Goal: Information Seeking & Learning: Find specific fact

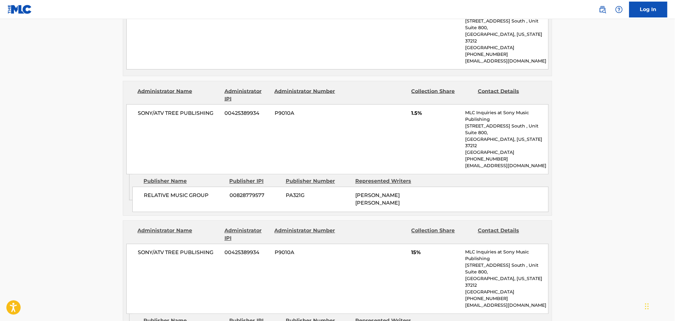
scroll to position [353, 0]
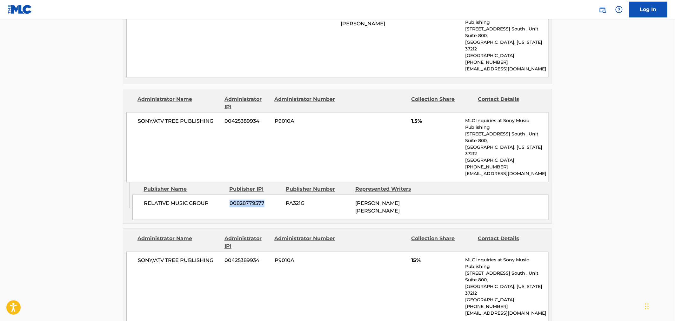
drag, startPoint x: 264, startPoint y: 178, endPoint x: 231, endPoint y: 180, distance: 33.4
click at [231, 200] on span "00828779577" at bounding box center [254, 204] width 51 height 8
copy span "00828779577"
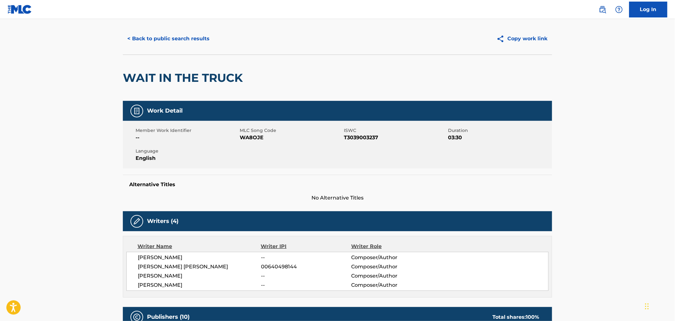
scroll to position [0, 0]
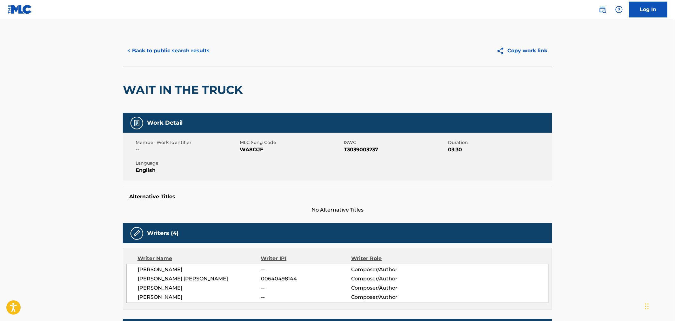
click at [154, 54] on button "< Back to public search results" at bounding box center [168, 51] width 91 height 16
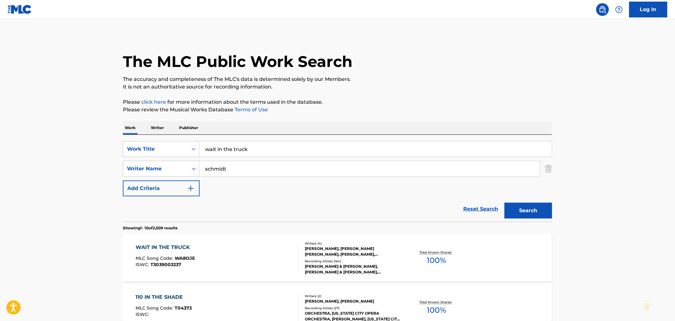
scroll to position [35, 0]
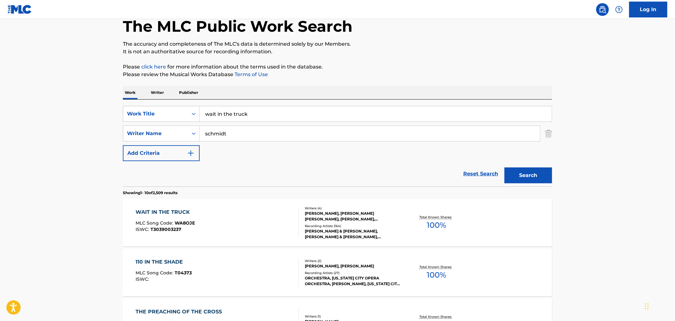
click at [192, 95] on p "Publisher" at bounding box center [188, 92] width 23 height 13
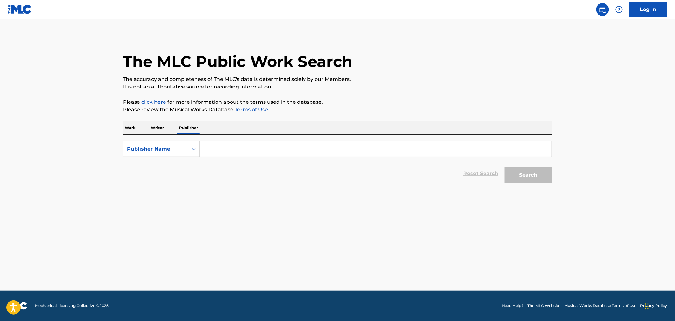
click at [186, 147] on div "Publisher Name" at bounding box center [155, 149] width 65 height 12
click at [231, 151] on input "Search Form" at bounding box center [376, 149] width 352 height 15
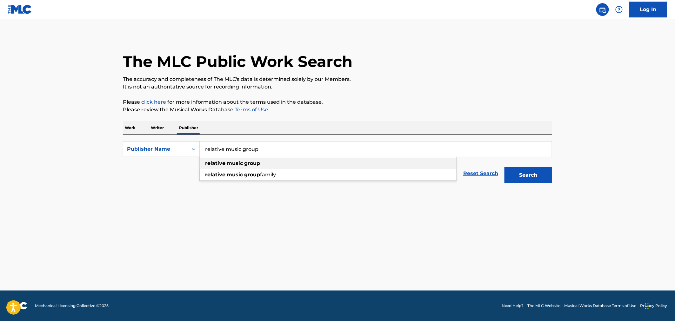
type input "relative music group"
click at [261, 159] on div "relative music group" at bounding box center [328, 163] width 256 height 11
click at [535, 173] on button "Search" at bounding box center [528, 175] width 48 height 16
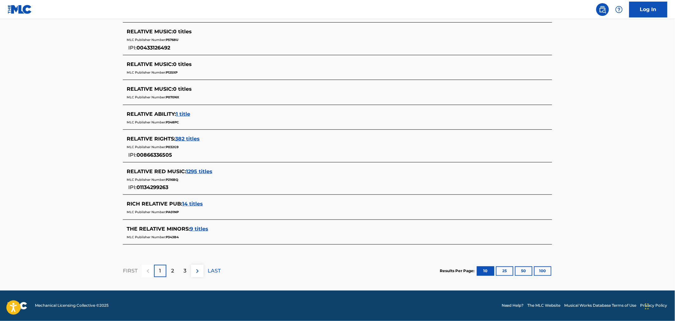
scroll to position [184, 0]
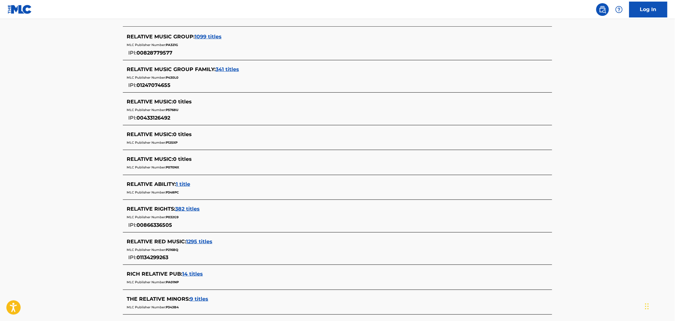
click at [217, 37] on span "1099 titles" at bounding box center [208, 37] width 27 height 6
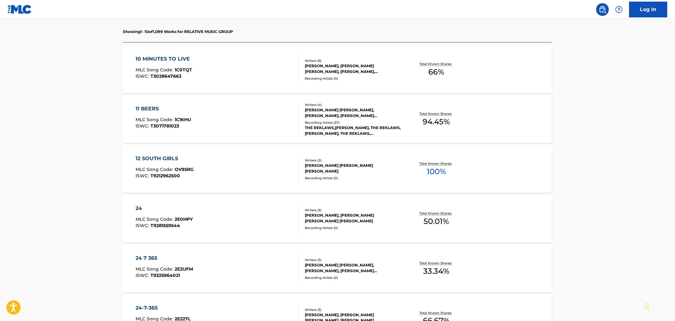
click at [198, 78] on div "10 MINUTES TO LIVE MLC Song Code : 1C0TQT ISWC : T3028647663" at bounding box center [217, 69] width 163 height 29
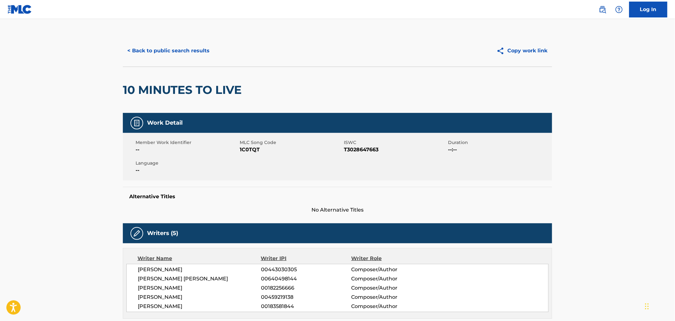
click at [144, 50] on button "< Back to public search results" at bounding box center [168, 51] width 91 height 16
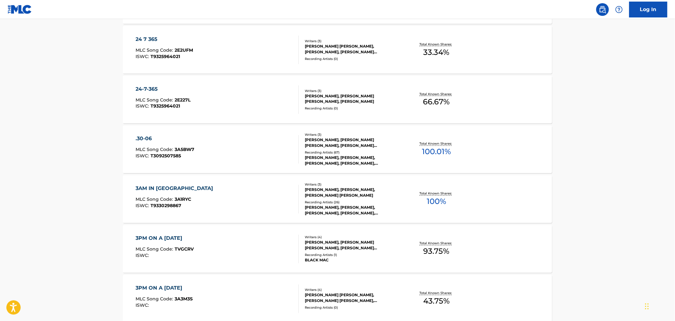
scroll to position [481, 0]
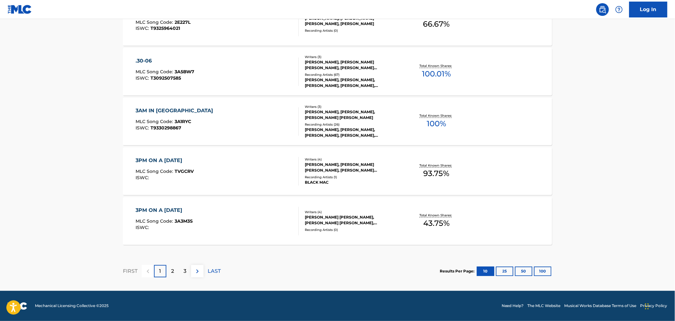
click at [211, 170] on div "3PM ON A SATURDAY MLC Song Code : TVGCRV ISWC :" at bounding box center [217, 171] width 163 height 29
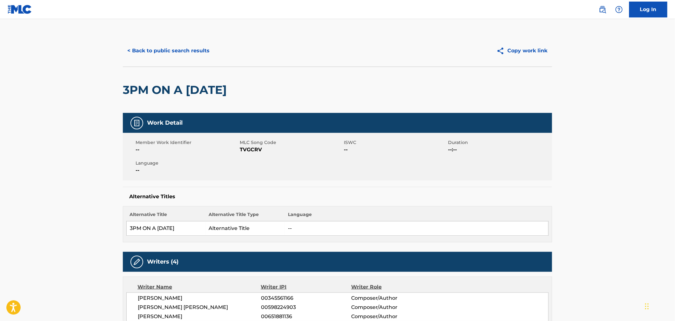
click at [176, 56] on button "< Back to public search results" at bounding box center [168, 51] width 91 height 16
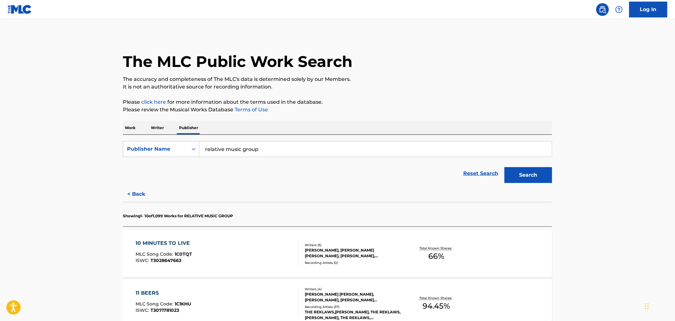
scroll to position [70, 0]
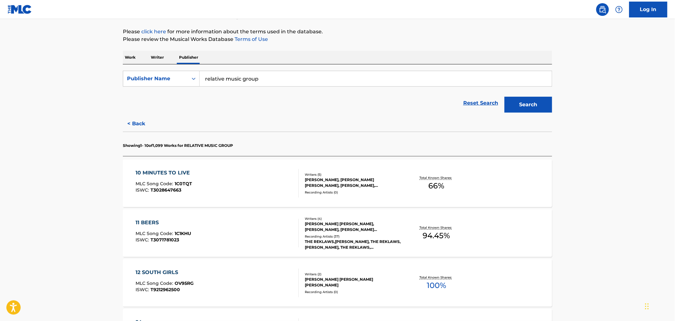
drag, startPoint x: 263, startPoint y: 80, endPoint x: 273, endPoint y: 80, distance: 10.2
click at [263, 80] on input "relative music group" at bounding box center [376, 78] width 352 height 15
click at [170, 80] on div "Publisher Name" at bounding box center [155, 79] width 57 height 8
click at [136, 57] on p "Work" at bounding box center [130, 57] width 15 height 13
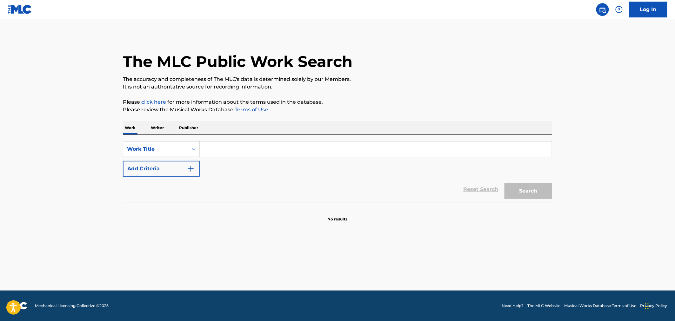
click at [205, 153] on input "Search Form" at bounding box center [376, 149] width 352 height 15
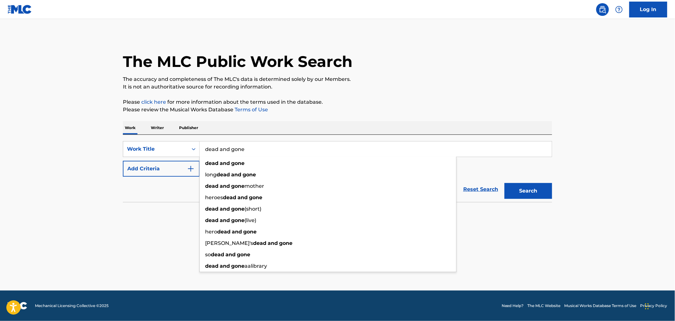
type input "dead and gone"
click at [178, 174] on button "Add Criteria" at bounding box center [161, 169] width 77 height 16
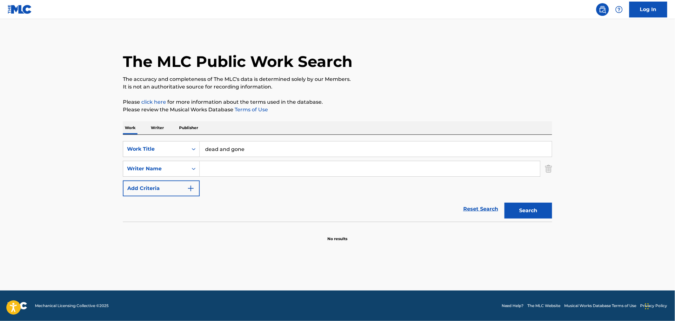
click at [216, 160] on div "SearchWithCriteriae9d262b5-1745-468d-8273-43f00dcb99ed Work Title dead and gone…" at bounding box center [337, 168] width 429 height 55
click at [219, 165] on input "Search Form" at bounding box center [370, 168] width 340 height 15
click at [210, 174] on input "Search Form" at bounding box center [370, 168] width 340 height 15
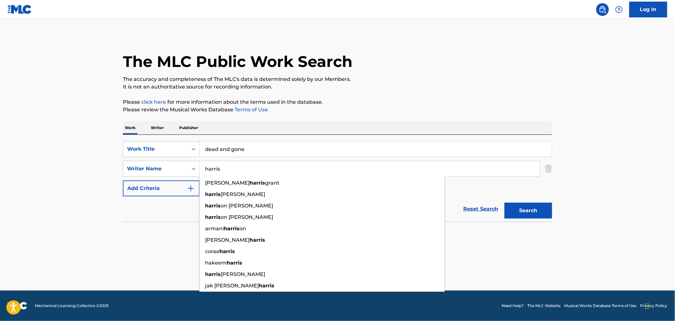
click at [513, 202] on div "Search" at bounding box center [526, 208] width 51 height 25
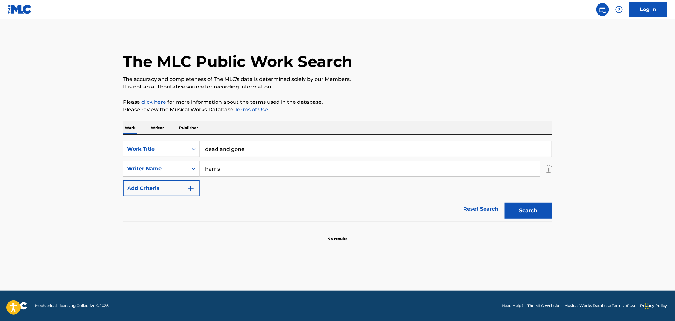
click at [521, 208] on button "Search" at bounding box center [528, 211] width 48 height 16
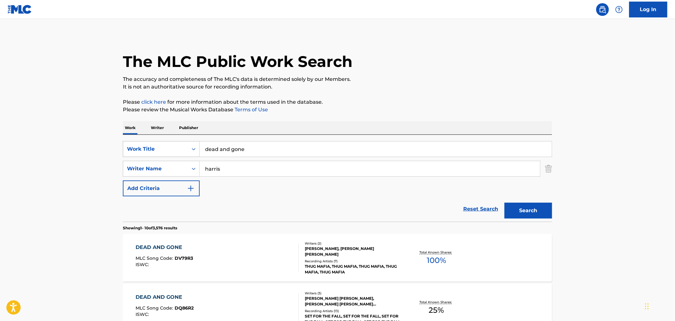
drag, startPoint x: 231, startPoint y: 167, endPoint x: 146, endPoint y: 143, distance: 87.6
click at [180, 160] on div "SearchWithCriteriae9d262b5-1745-468d-8273-43f00dcb99ed Work Title dead and gone…" at bounding box center [337, 168] width 429 height 55
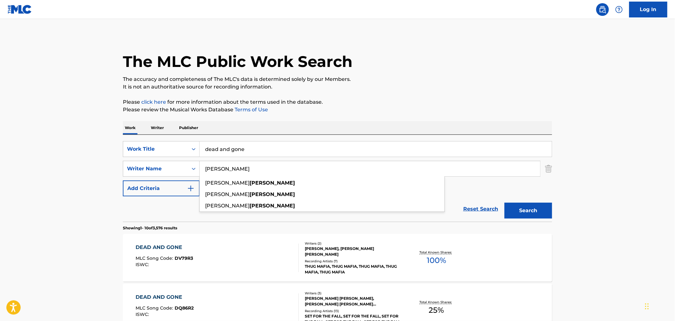
type input "tadross"
click at [541, 206] on button "Search" at bounding box center [528, 211] width 48 height 16
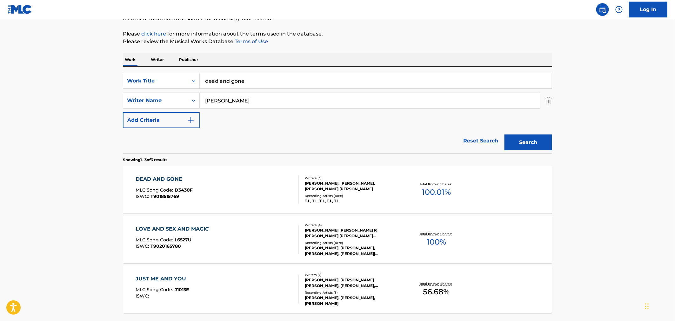
scroll to position [106, 0]
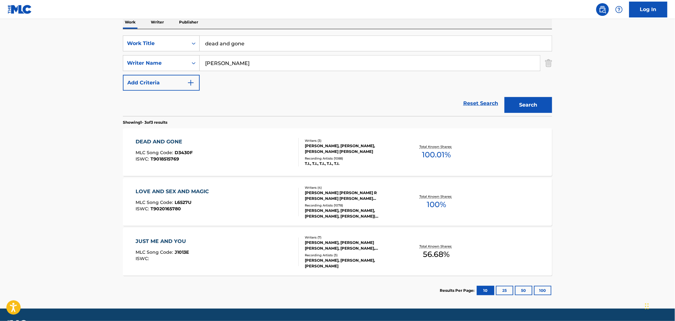
click at [232, 144] on div "DEAD AND GONE MLC Song Code : D3430F ISWC : T9018515769" at bounding box center [217, 152] width 163 height 29
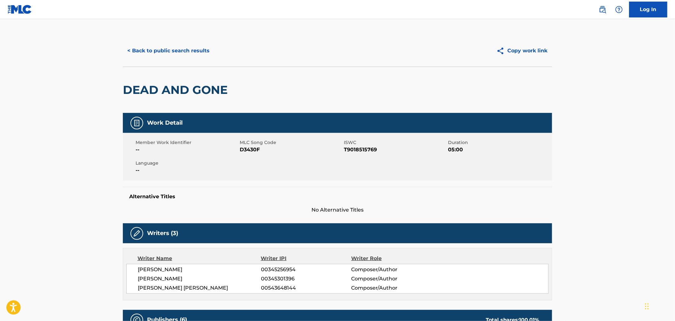
click at [255, 148] on span "D3430F" at bounding box center [291, 150] width 103 height 8
copy span "D3430F"
click at [155, 49] on button "< Back to public search results" at bounding box center [168, 51] width 91 height 16
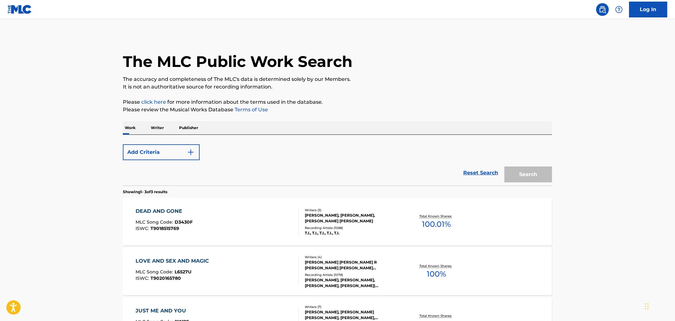
scroll to position [87, 0]
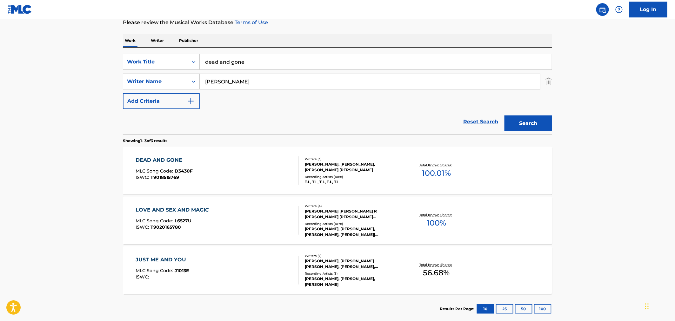
drag, startPoint x: 273, startPoint y: 65, endPoint x: 180, endPoint y: 52, distance: 94.2
click at [195, 55] on div "SearchWithCriteriae9d262b5-1745-468d-8273-43f00dcb99ed Work Title dead and gone" at bounding box center [337, 62] width 429 height 16
type input "m"
click at [215, 58] on input "Search Form" at bounding box center [376, 61] width 352 height 15
type input "dangerously in love"
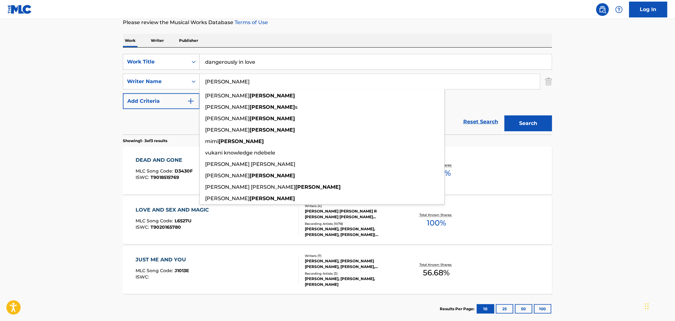
type input "knowles"
click at [504, 116] on button "Search" at bounding box center [528, 124] width 48 height 16
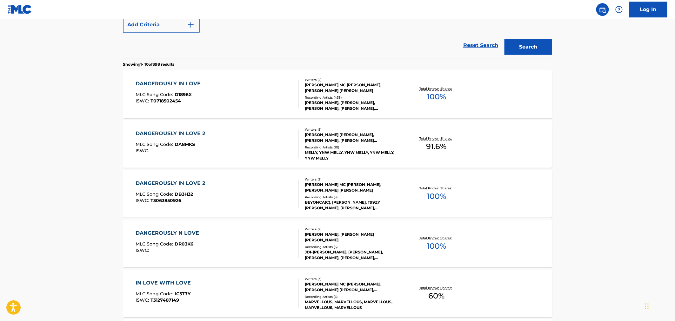
scroll to position [176, 0]
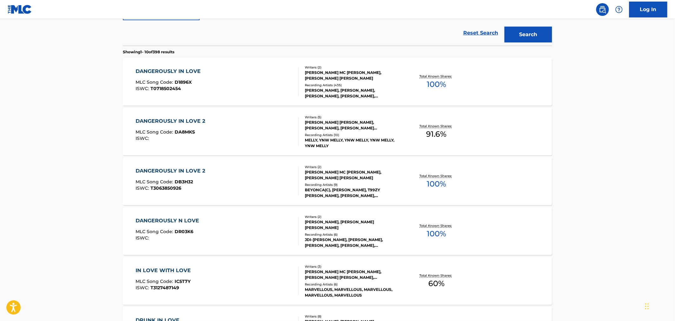
click at [253, 229] on div "DANGEROUSLY N LOVE MLC Song Code : DR03K6 ISWC :" at bounding box center [217, 231] width 163 height 29
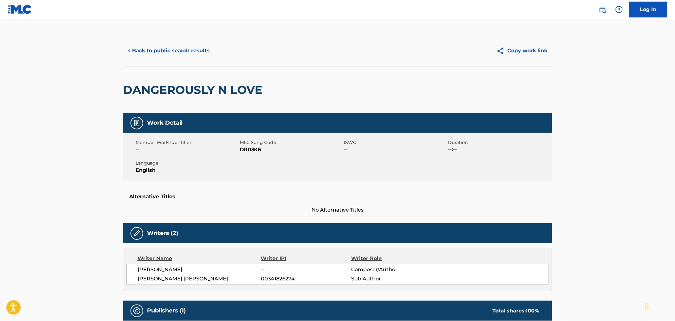
click at [197, 58] on button "< Back to public search results" at bounding box center [168, 51] width 91 height 16
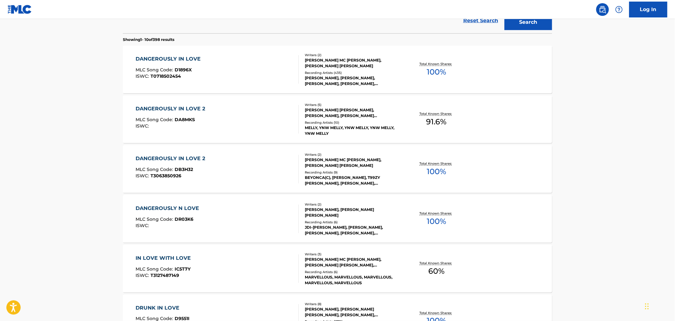
scroll to position [177, 0]
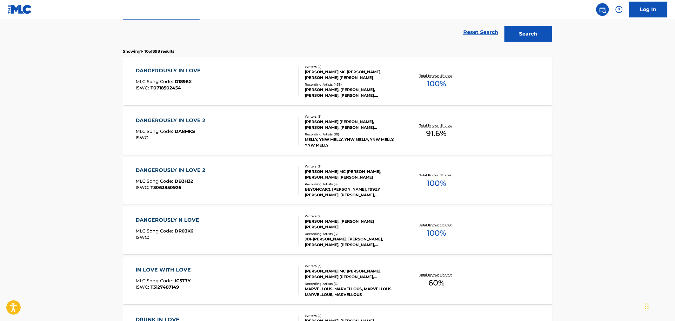
click at [222, 66] on div "DANGEROUSLY IN LOVE MLC Song Code : D1896X ISWC : T0718502454 Writers ( 2 ) ERR…" at bounding box center [337, 81] width 429 height 48
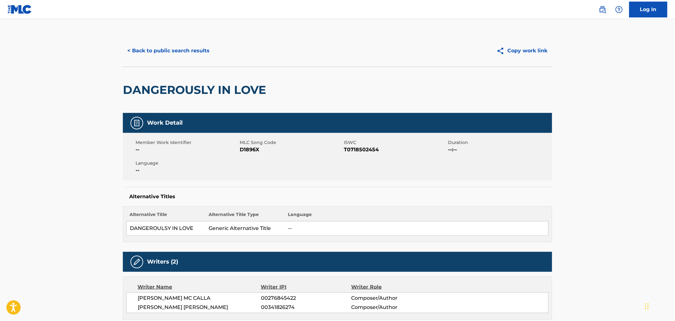
click at [153, 45] on button "< Back to public search results" at bounding box center [168, 51] width 91 height 16
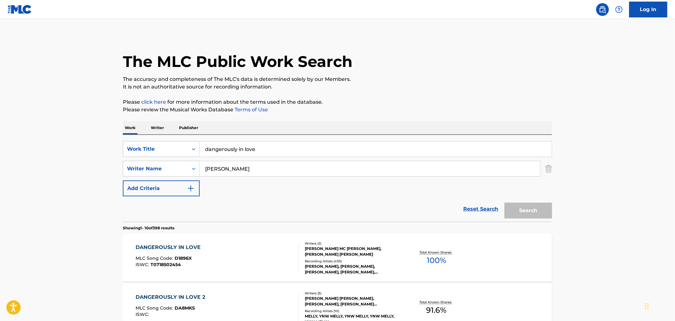
scroll to position [213, 0]
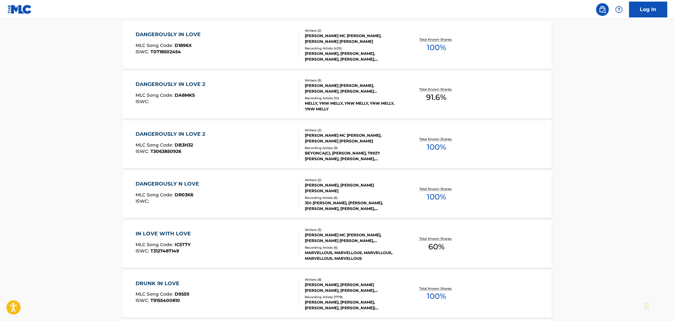
click at [265, 113] on div "DANGEROUSLY IN LOVE 2 MLC Song Code : DA8MKS ISWC : Writers ( 5 ) BEYONCE GISSE…" at bounding box center [337, 95] width 429 height 48
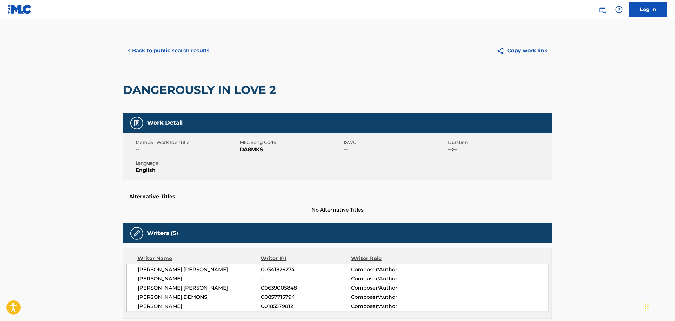
click at [177, 52] on button "< Back to public search results" at bounding box center [168, 51] width 91 height 16
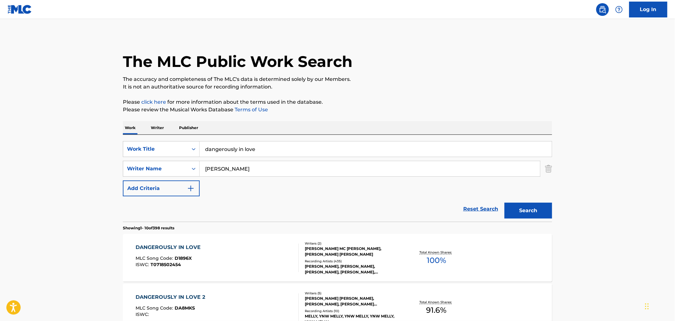
scroll to position [249, 0]
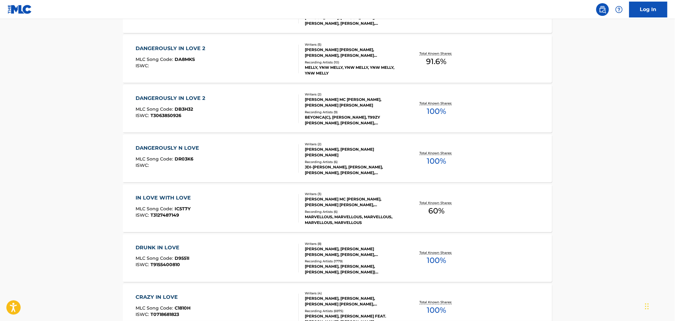
click at [213, 148] on div "DANGEROUSLY N LOVE MLC Song Code : DR03K6 ISWC :" at bounding box center [217, 158] width 163 height 29
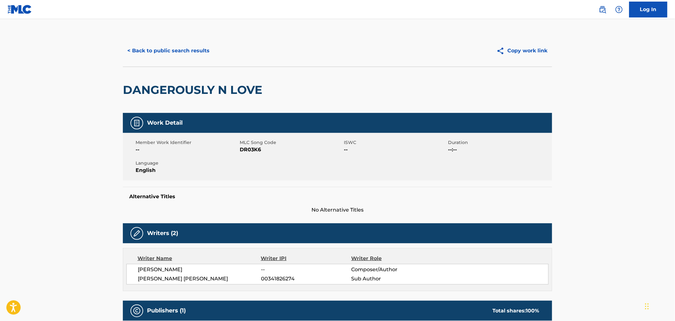
click at [158, 49] on button "< Back to public search results" at bounding box center [168, 51] width 91 height 16
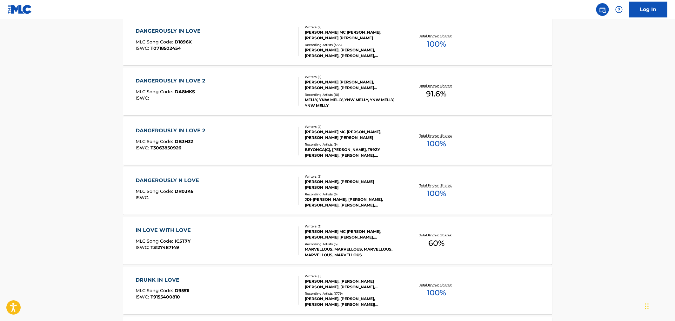
scroll to position [215, 0]
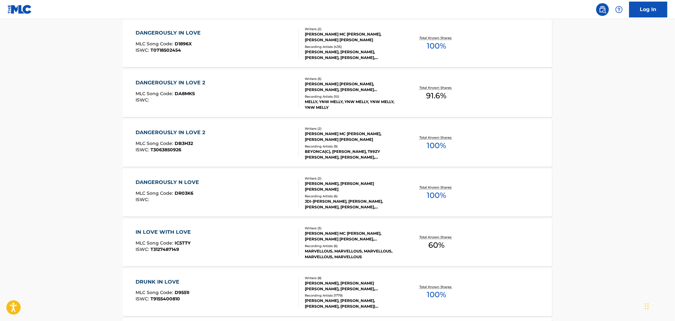
click at [197, 87] on div "DANGEROUSLY IN LOVE 2 MLC Song Code : DA8MKS ISWC :" at bounding box center [172, 93] width 73 height 29
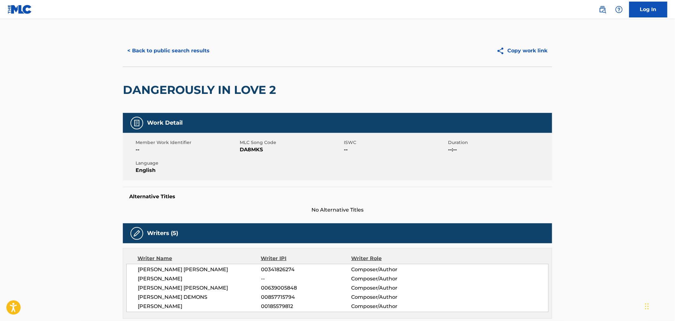
click at [166, 42] on div "< Back to public search results Copy work link" at bounding box center [337, 51] width 429 height 32
click at [172, 49] on button "< Back to public search results" at bounding box center [168, 51] width 91 height 16
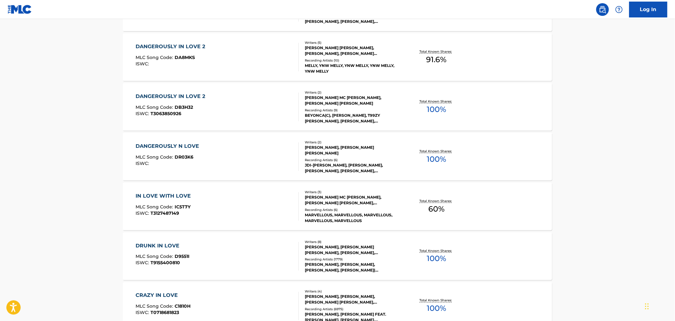
scroll to position [180, 0]
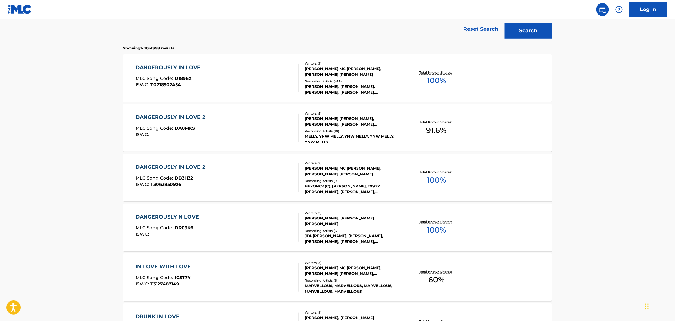
click at [229, 170] on div "DANGEROUSLY IN LOVE 2 MLC Song Code : DB3H32 ISWC : T3063850926" at bounding box center [217, 177] width 163 height 29
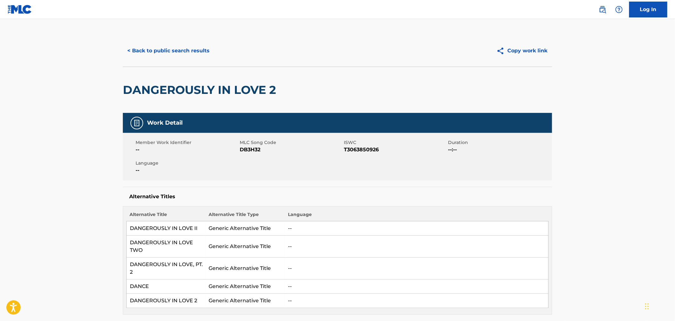
click at [170, 49] on button "< Back to public search results" at bounding box center [168, 51] width 91 height 16
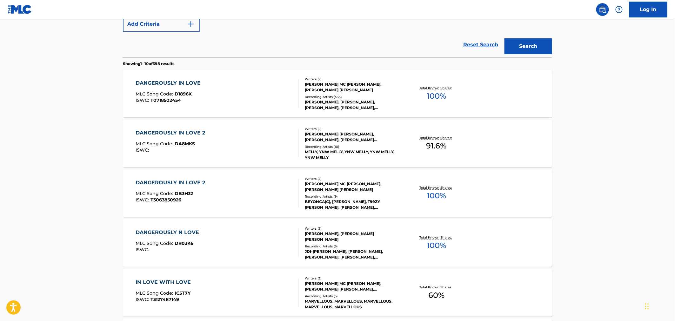
scroll to position [110, 0]
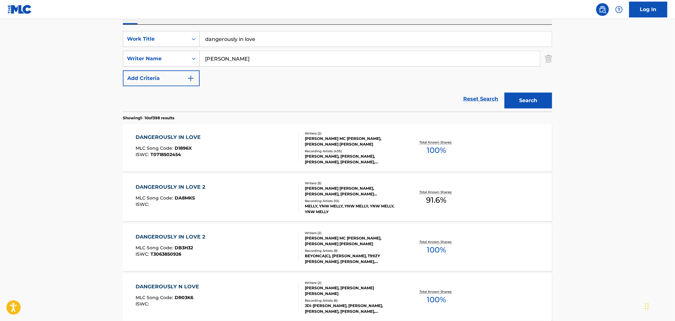
click at [213, 135] on div "DANGEROUSLY IN LOVE MLC Song Code : D1896X ISWC : T0718502454" at bounding box center [217, 148] width 163 height 29
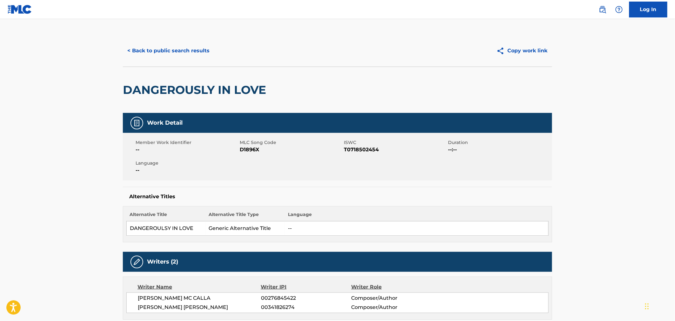
click at [163, 51] on button "< Back to public search results" at bounding box center [168, 51] width 91 height 16
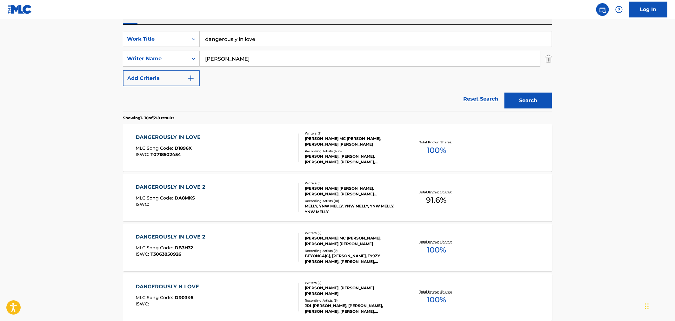
click at [205, 157] on div "DANGEROUSLY IN LOVE MLC Song Code : D1896X ISWC : T0718502454" at bounding box center [217, 148] width 163 height 29
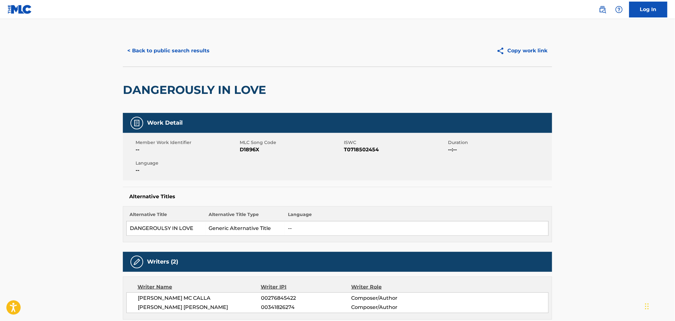
click at [247, 149] on span "D1896X" at bounding box center [291, 150] width 103 height 8
copy span "D1896X"
click at [165, 50] on button "< Back to public search results" at bounding box center [168, 51] width 91 height 16
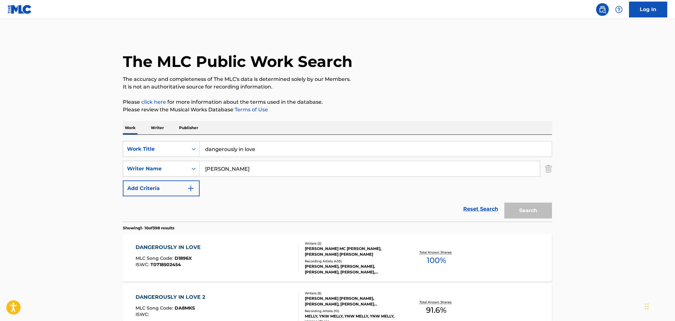
scroll to position [110, 0]
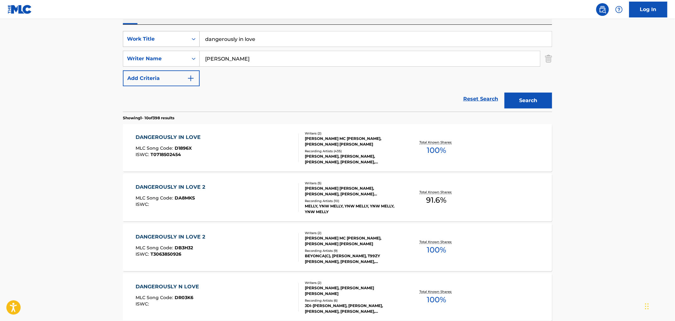
drag, startPoint x: 303, startPoint y: 42, endPoint x: 149, endPoint y: 32, distance: 154.6
click at [172, 33] on div "SearchWithCriteriae9d262b5-1745-468d-8273-43f00dcb99ed Work Title dangerously i…" at bounding box center [337, 39] width 429 height 16
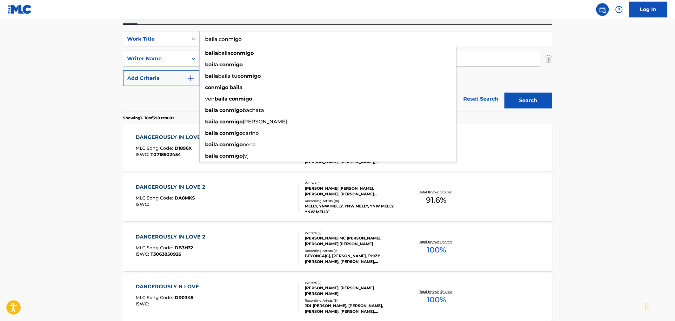
type input "baila conmigo"
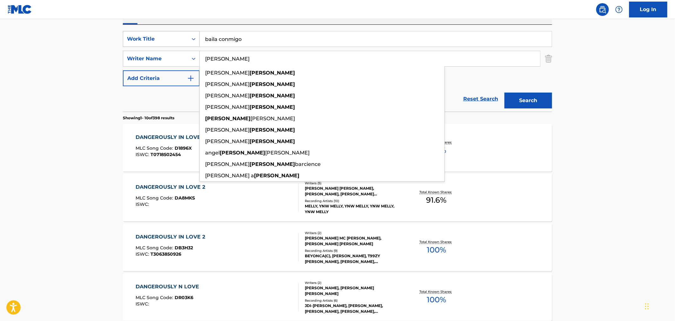
type input "cordero"
click at [504, 93] on button "Search" at bounding box center [528, 101] width 48 height 16
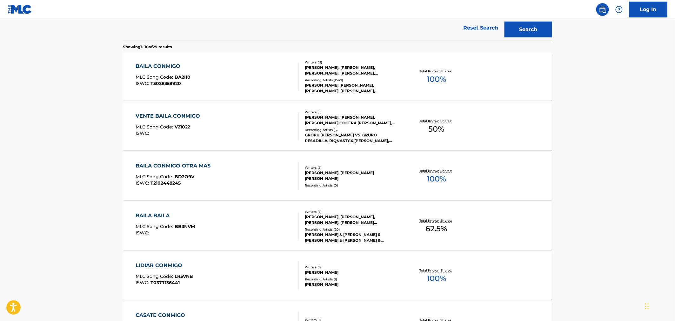
scroll to position [176, 0]
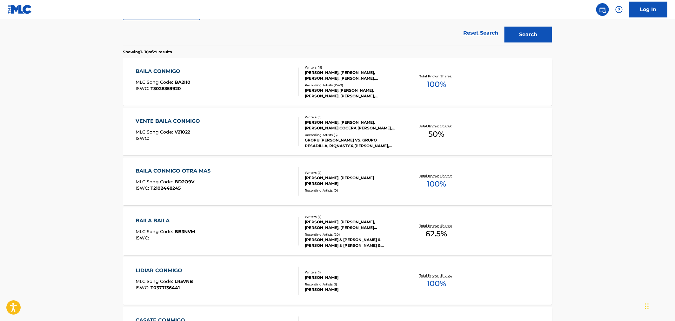
click at [284, 132] on div "VENTE BAILA CONMIGO MLC Song Code : V21022 ISWC :" at bounding box center [217, 131] width 163 height 29
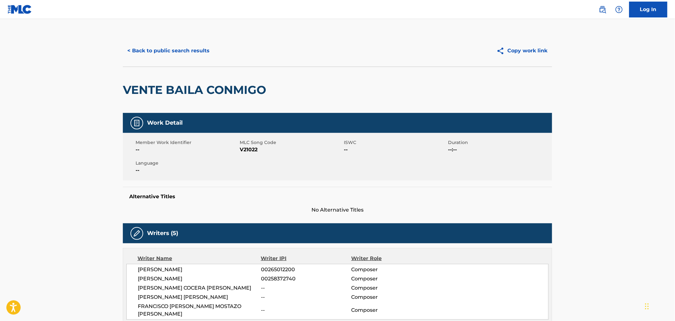
click at [183, 47] on button "< Back to public search results" at bounding box center [168, 51] width 91 height 16
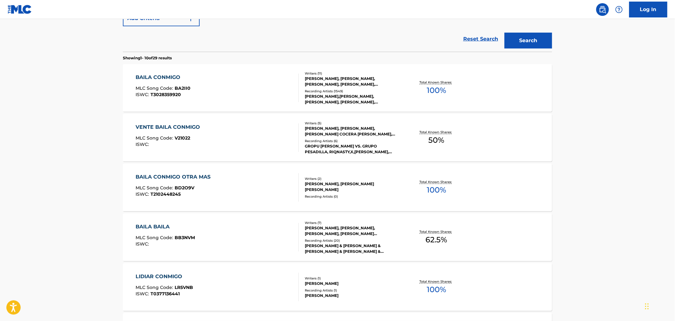
scroll to position [106, 0]
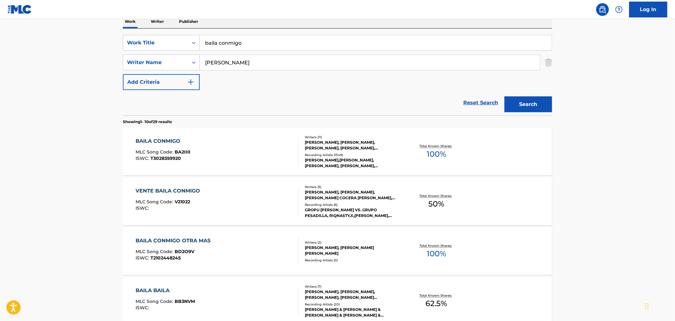
click at [227, 146] on div "BAILA CONMIGO MLC Song Code : BA2II0 ISWC : T3028359920" at bounding box center [217, 151] width 163 height 29
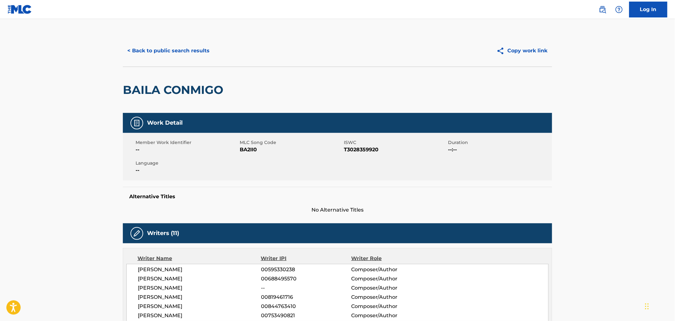
click at [253, 150] on span "BA2II0" at bounding box center [291, 150] width 103 height 8
copy span "BA2II0"
click at [168, 58] on button "< Back to public search results" at bounding box center [168, 51] width 91 height 16
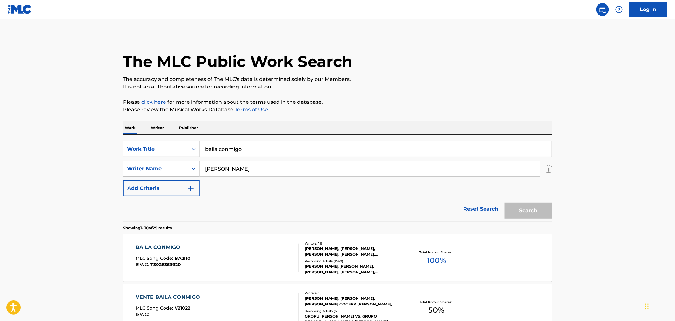
scroll to position [106, 0]
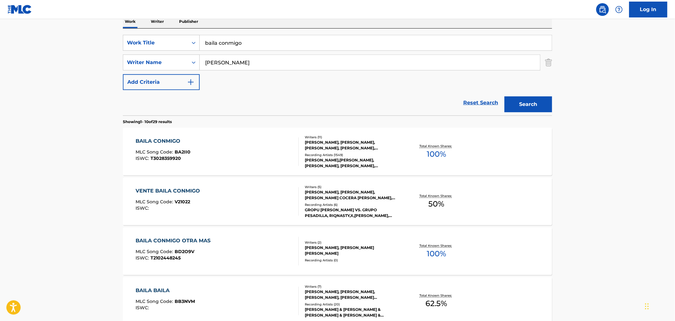
drag, startPoint x: 267, startPoint y: 32, endPoint x: 222, endPoint y: 48, distance: 48.0
click at [172, 49] on div "SearchWithCriteriae9d262b5-1745-468d-8273-43f00dcb99ed Work Title baila conmigo…" at bounding box center [337, 72] width 429 height 87
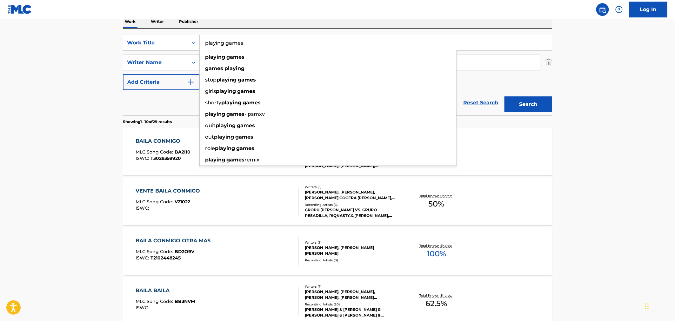
type input "playing games"
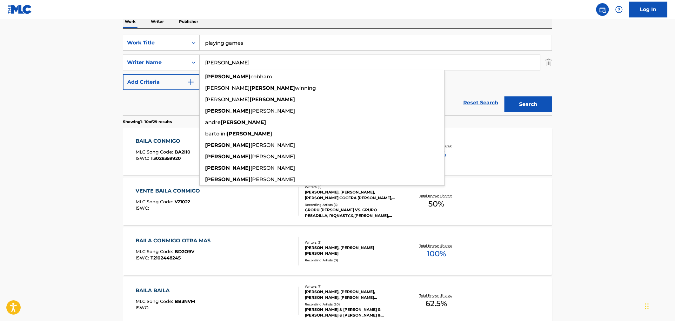
type input "cameron"
click at [504, 96] on button "Search" at bounding box center [528, 104] width 48 height 16
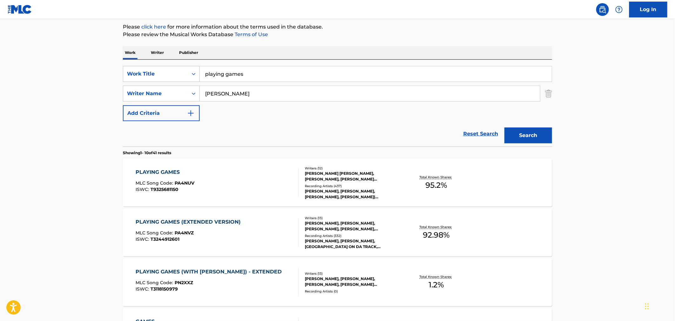
scroll to position [141, 0]
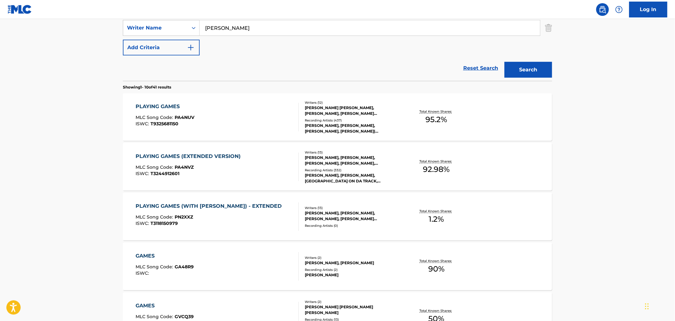
click at [231, 224] on div "ISWC : T3118150979" at bounding box center [210, 223] width 149 height 5
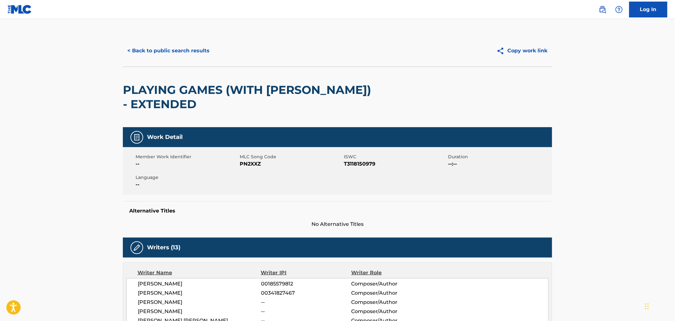
click at [154, 38] on div "< Back to public search results Copy work link" at bounding box center [337, 51] width 429 height 32
click at [161, 47] on button "< Back to public search results" at bounding box center [168, 51] width 91 height 16
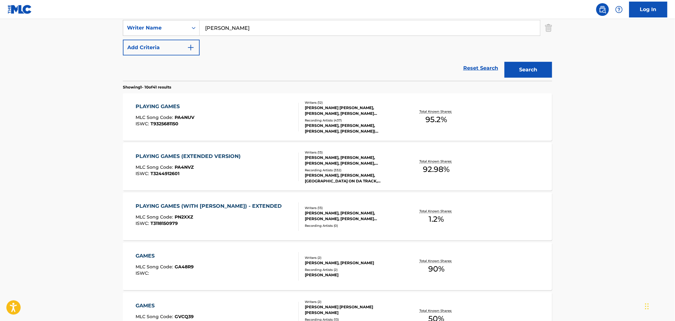
click at [217, 167] on div "MLC Song Code : PA4NVZ" at bounding box center [190, 168] width 108 height 6
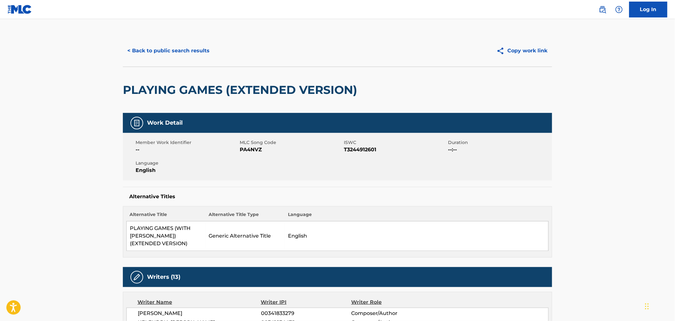
click at [170, 54] on button "< Back to public search results" at bounding box center [168, 51] width 91 height 16
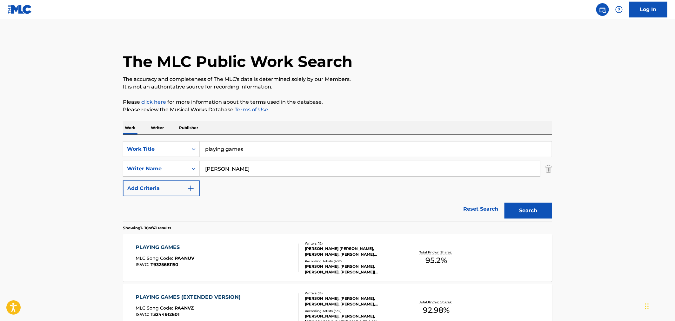
scroll to position [141, 0]
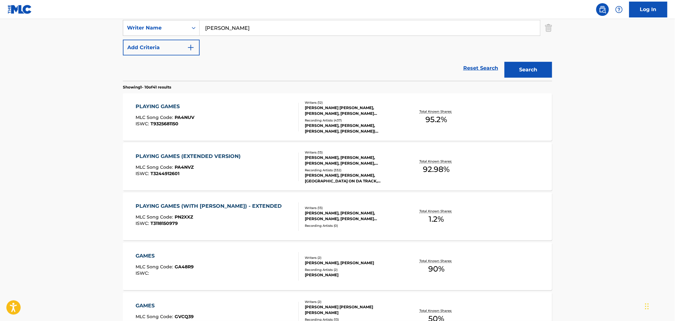
click at [236, 159] on div "PLAYING GAMES (EXTENDED VERSION)" at bounding box center [190, 157] width 108 height 8
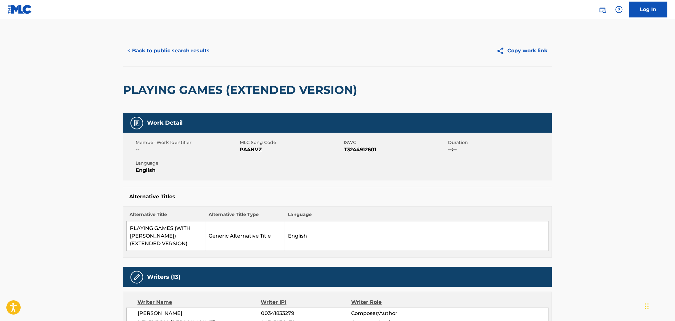
click at [253, 148] on span "PA4NVZ" at bounding box center [291, 150] width 103 height 8
copy span "PA4NVZ"
click at [172, 56] on button "< Back to public search results" at bounding box center [168, 51] width 91 height 16
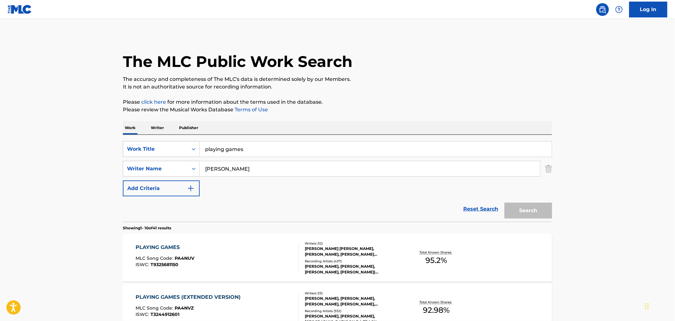
scroll to position [141, 0]
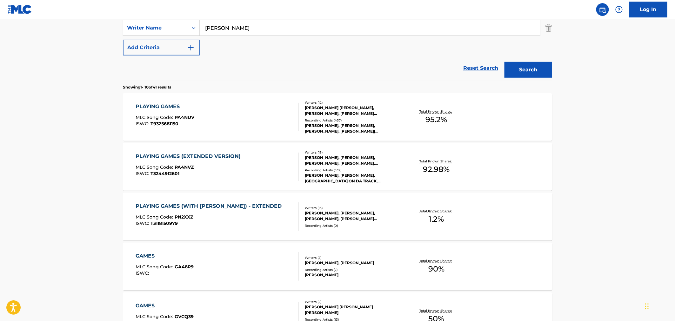
click at [213, 114] on div "PLAYING GAMES MLC Song Code : PA4NUV ISWC : T9325681150" at bounding box center [217, 117] width 163 height 29
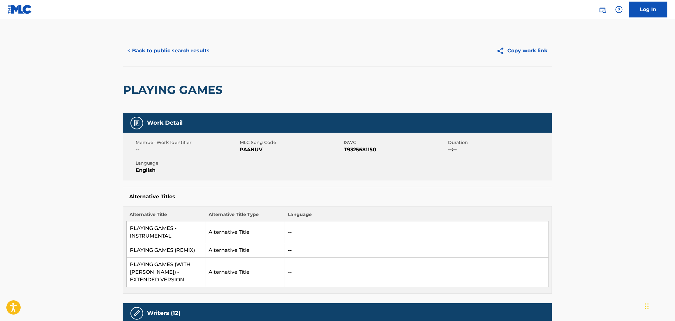
click at [256, 150] on span "PA4NUV" at bounding box center [291, 150] width 103 height 8
copy span "PA4NUV"
click at [183, 47] on button "< Back to public search results" at bounding box center [168, 51] width 91 height 16
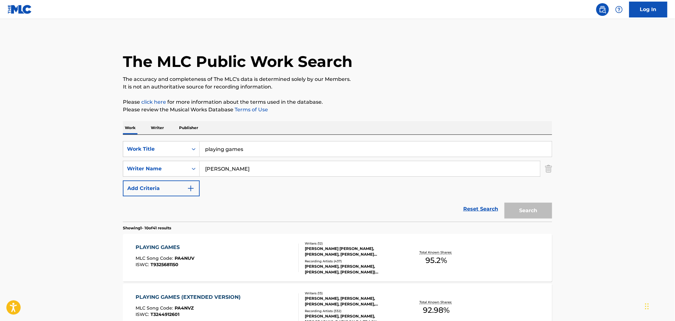
scroll to position [141, 0]
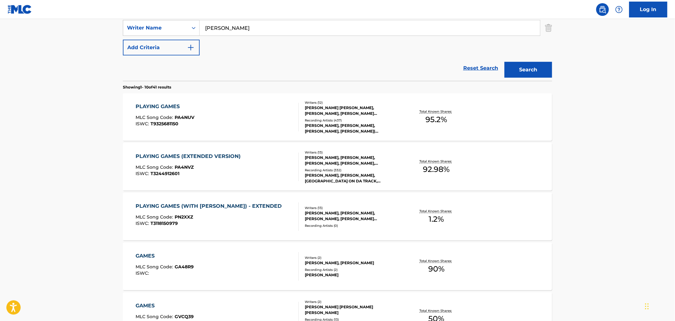
click at [226, 158] on div "PLAYING GAMES (EXTENDED VERSION)" at bounding box center [190, 157] width 108 height 8
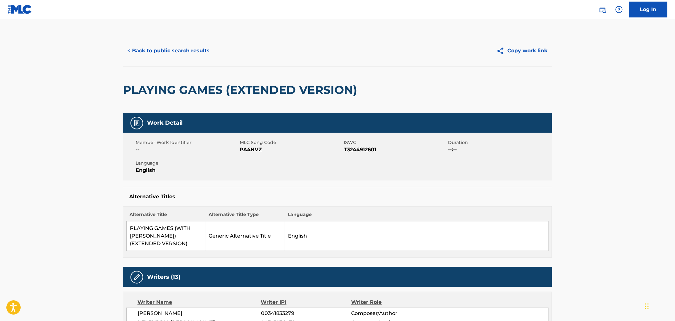
click at [249, 152] on span "PA4NVZ" at bounding box center [291, 150] width 103 height 8
copy span "PA4NVZ"
click at [174, 56] on button "< Back to public search results" at bounding box center [168, 51] width 91 height 16
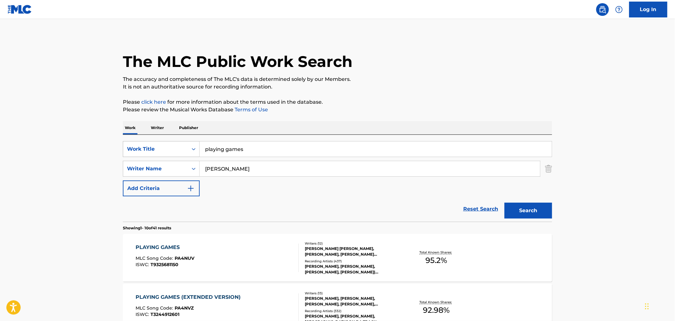
click at [179, 147] on div "SearchWithCriteriae9d262b5-1745-468d-8273-43f00dcb99ed Work Title playing games" at bounding box center [337, 149] width 429 height 16
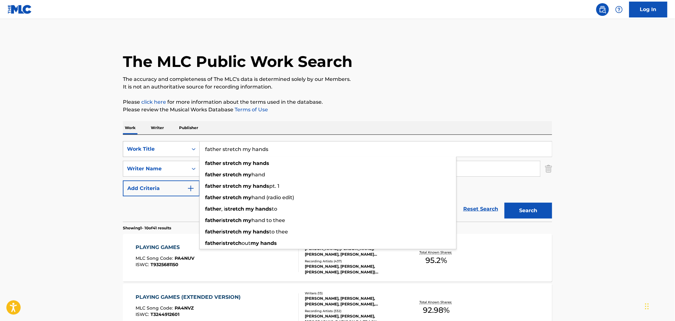
type input "father stretch my hands"
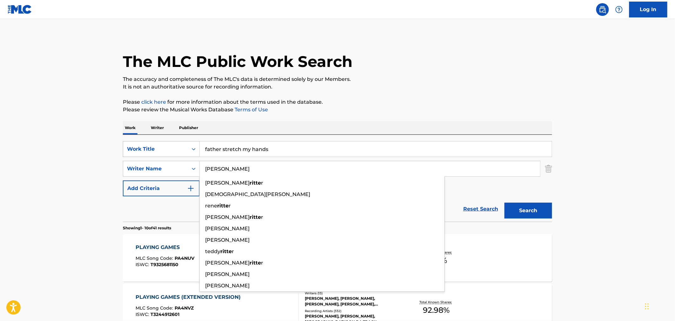
type input "ritter"
click at [504, 203] on button "Search" at bounding box center [528, 211] width 48 height 16
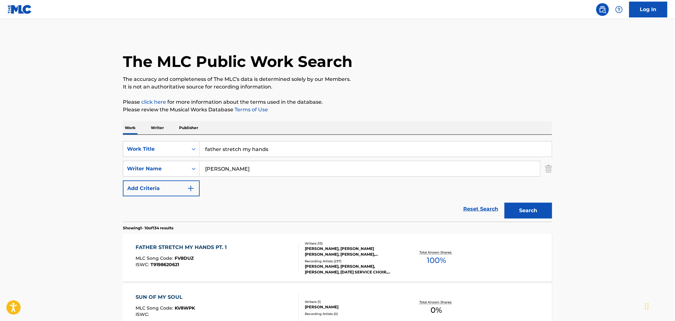
scroll to position [106, 0]
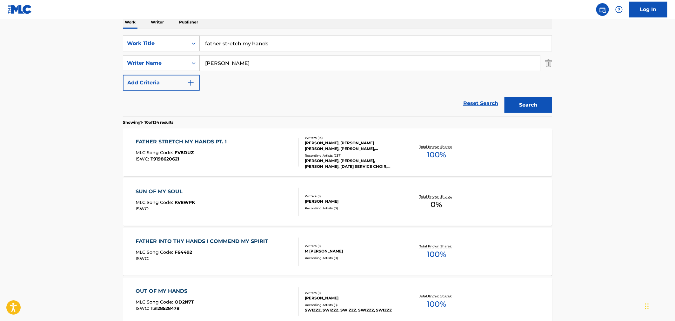
click at [246, 149] on div "FATHER STRETCH MY HANDS PT. 1 MLC Song Code : FV8DUZ ISWC : T9198620621" at bounding box center [217, 152] width 163 height 29
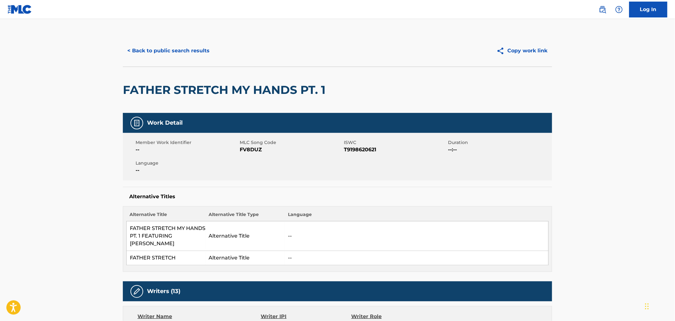
click at [259, 149] on span "FV8DUZ" at bounding box center [291, 150] width 103 height 8
copy span "FV8DUZ"
click at [160, 57] on button "< Back to public search results" at bounding box center [168, 51] width 91 height 16
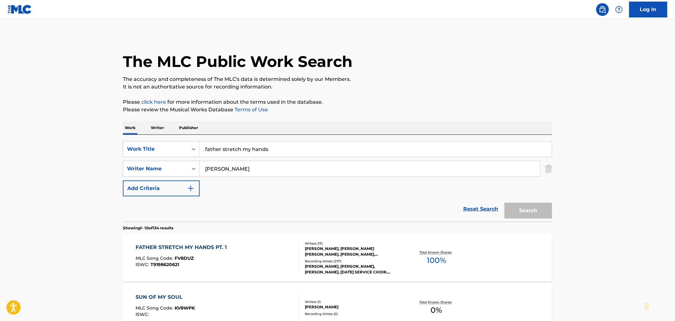
scroll to position [106, 0]
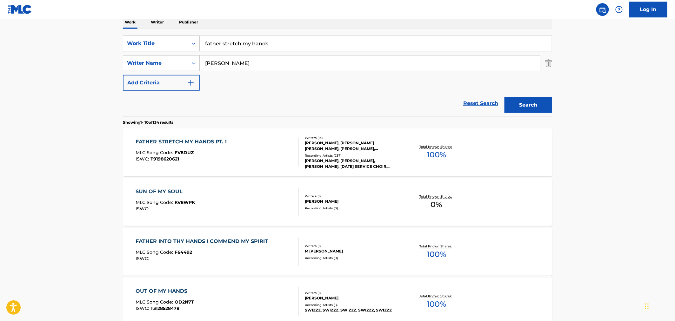
drag, startPoint x: 220, startPoint y: 44, endPoint x: 139, endPoint y: 16, distance: 86.1
click at [200, 35] on div "SearchWithCriteriae9d262b5-1745-468d-8273-43f00dcb99ed Work Title father stretc…" at bounding box center [337, 72] width 429 height 87
click at [529, 97] on button "Search" at bounding box center [528, 105] width 48 height 16
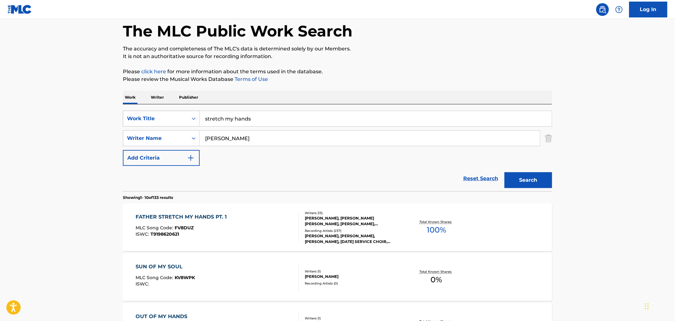
scroll to position [0, 0]
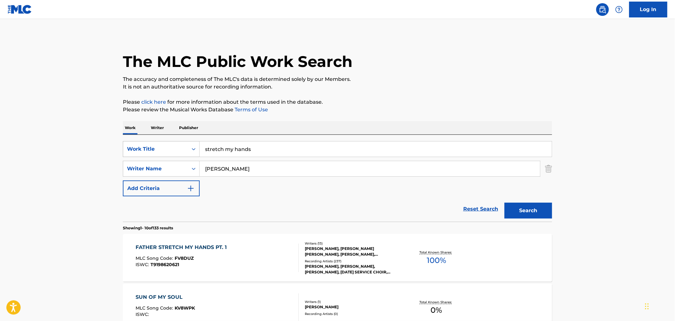
click at [188, 149] on div "SearchWithCriteriae9d262b5-1745-468d-8273-43f00dcb99ed Work Title stretch my ha…" at bounding box center [337, 149] width 429 height 16
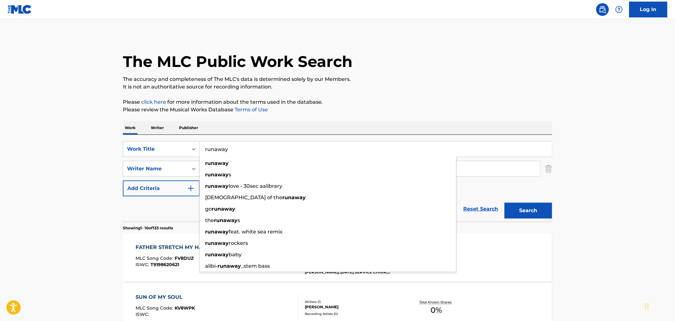
type input "runaway"
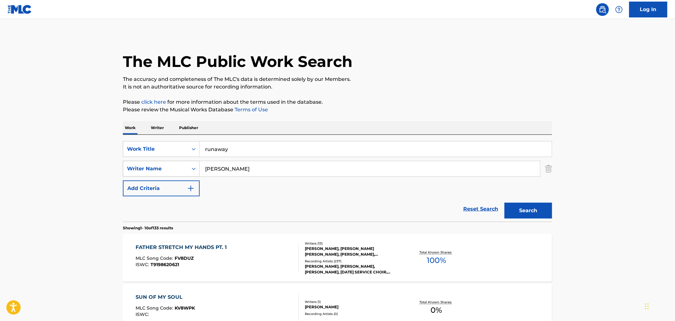
drag, startPoint x: 233, startPoint y: 165, endPoint x: 157, endPoint y: 163, distance: 75.9
click at [158, 164] on div "SearchWithCriteriad60481e9-ddf9-446e-a1c9-98f043ff969c Writer Name ritter" at bounding box center [337, 169] width 429 height 16
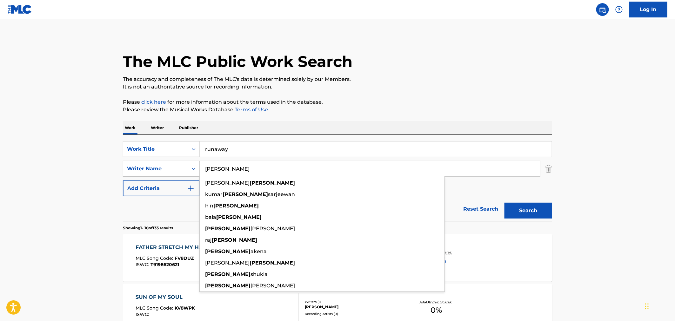
type input "bhasker"
click at [504, 203] on button "Search" at bounding box center [528, 211] width 48 height 16
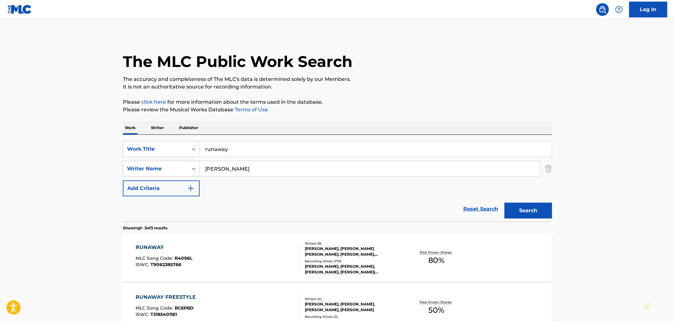
scroll to position [124, 0]
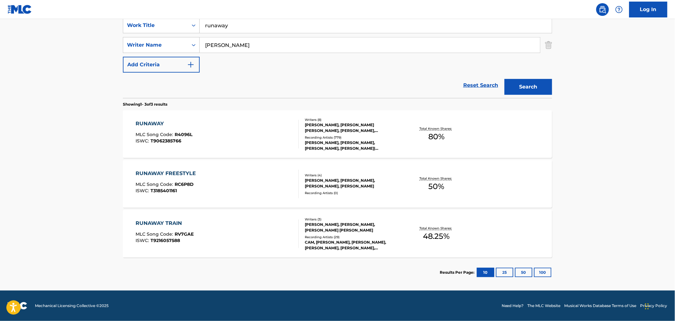
click at [197, 136] on div "RUNAWAY MLC Song Code : R4096L ISWC : T9062385766" at bounding box center [217, 134] width 163 height 29
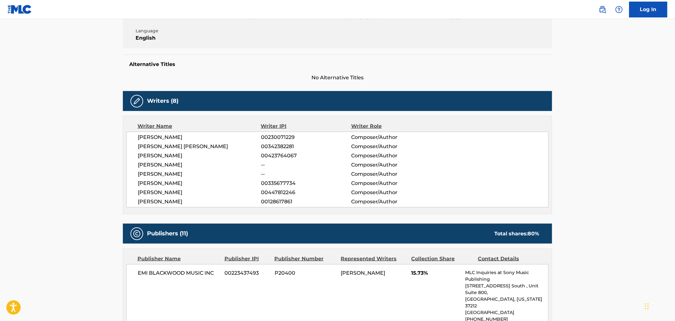
scroll to position [70, 0]
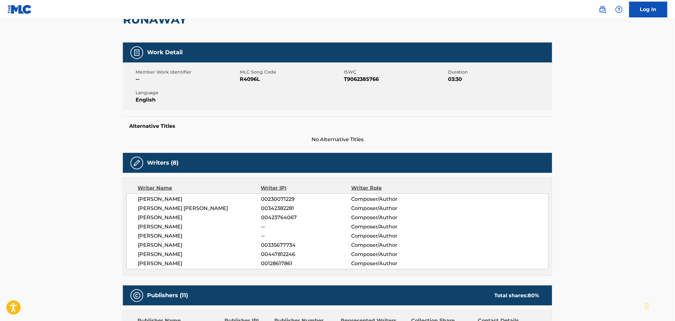
click at [258, 80] on span "R4096L" at bounding box center [291, 80] width 103 height 8
copy span "R4096L"
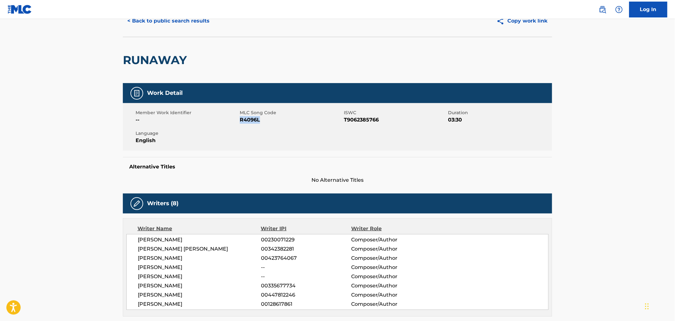
scroll to position [0, 0]
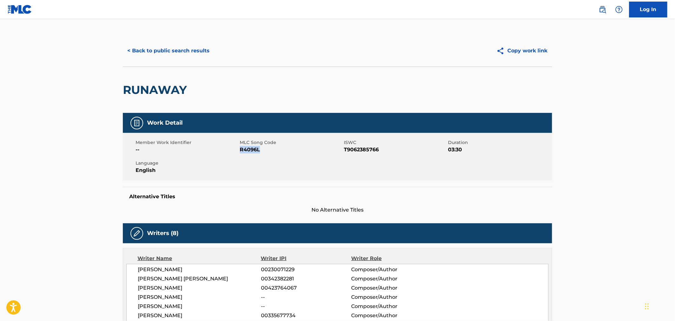
click at [161, 48] on button "< Back to public search results" at bounding box center [168, 51] width 91 height 16
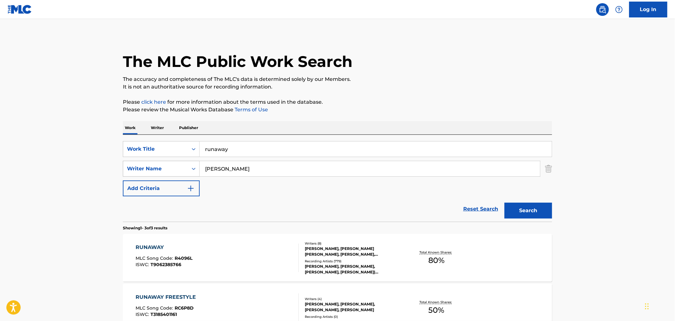
scroll to position [87, 0]
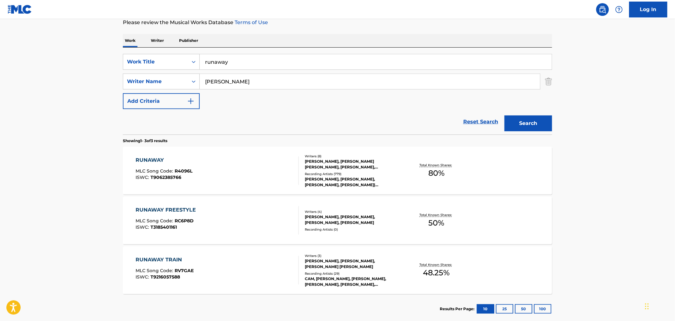
click at [158, 47] on div "Work Writer Publisher SearchWithCriteriae9d262b5-1745-468d-8273-43f00dcb99ed Wo…" at bounding box center [337, 179] width 429 height 290
type input "teenage fever"
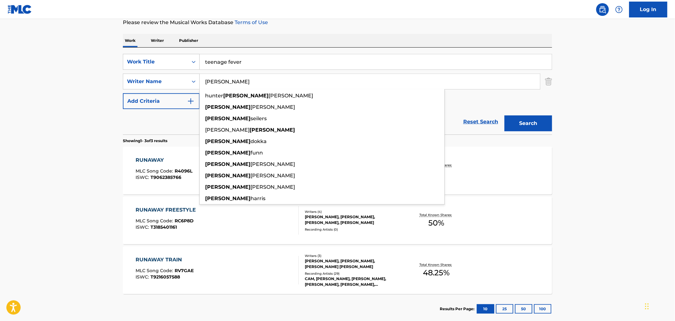
type input "aubrey"
click at [504, 116] on button "Search" at bounding box center [528, 124] width 48 height 16
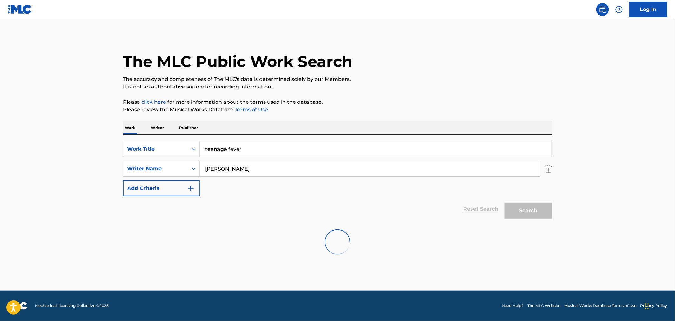
scroll to position [0, 0]
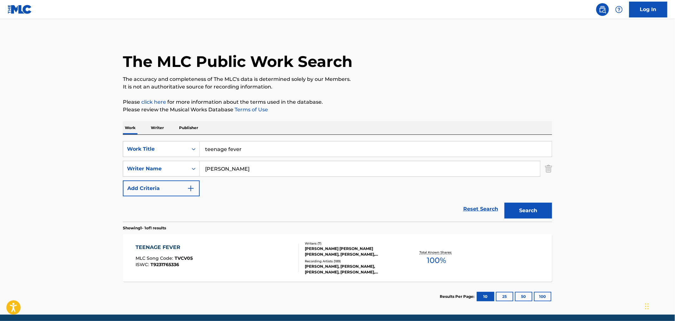
click at [230, 251] on div "TEENAGE FEVER MLC Song Code : TVCV05 ISWC : T9231765336" at bounding box center [217, 258] width 163 height 29
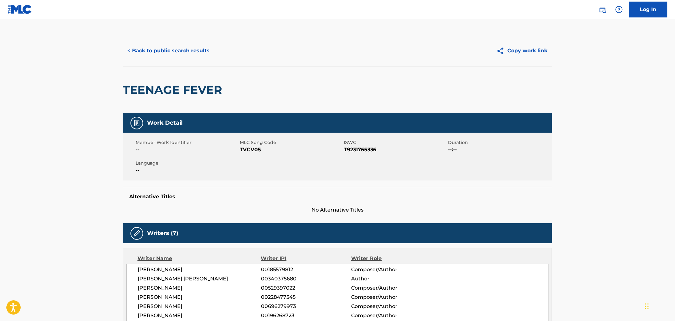
click at [249, 149] on span "TVCV05" at bounding box center [291, 150] width 103 height 8
copy span "TVCV05"
click at [148, 51] on button "< Back to public search results" at bounding box center [168, 51] width 91 height 16
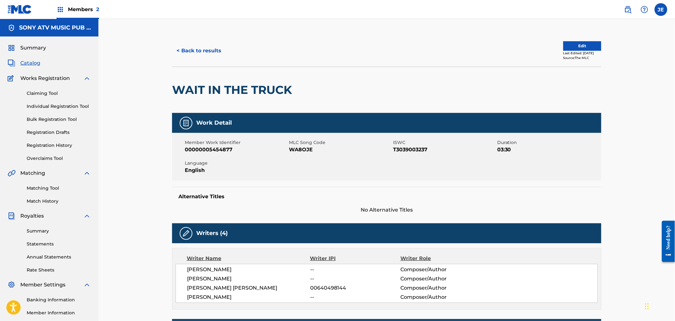
click at [46, 156] on link "Overclaims Tool" at bounding box center [59, 158] width 64 height 7
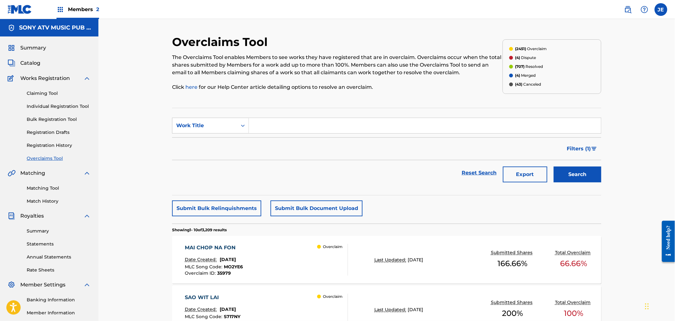
click at [256, 123] on input "Search Form" at bounding box center [425, 125] width 352 height 15
type input "wait in the truck"
click at [554, 167] on button "Search" at bounding box center [578, 175] width 48 height 16
click at [196, 122] on div "Work Title" at bounding box center [204, 126] width 57 height 8
click at [201, 141] on div "MLC Song Code" at bounding box center [210, 142] width 76 height 16
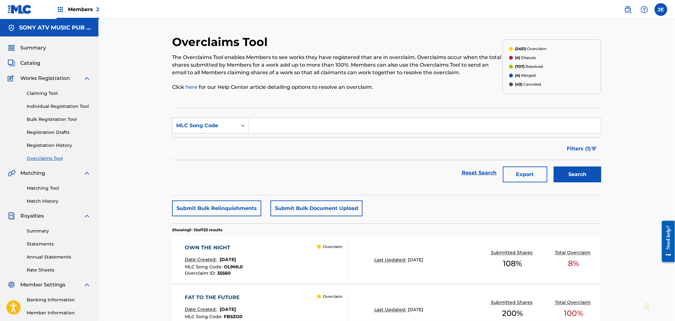
click at [336, 128] on input "Search Form" at bounding box center [425, 125] width 352 height 15
paste input "WA8OJE"
type input "WA8OJE"
click at [564, 173] on button "Search" at bounding box center [578, 175] width 48 height 16
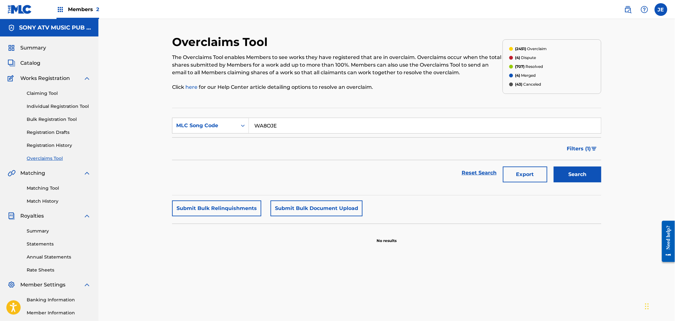
click at [24, 61] on span "Catalog" at bounding box center [30, 63] width 20 height 8
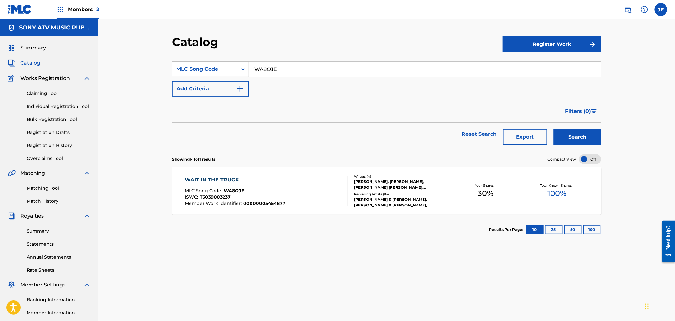
drag, startPoint x: 288, startPoint y: 68, endPoint x: 185, endPoint y: 51, distance: 103.9
click at [205, 54] on section "SearchWithCriteria48ffb4f5-3003-4c45-b56e-b9a3ba28bddc MLC Song Code WA8OJE Add…" at bounding box center [386, 102] width 429 height 97
paste input "BA2II0"
click at [577, 136] on button "Search" at bounding box center [578, 137] width 48 height 16
drag, startPoint x: 221, startPoint y: 64, endPoint x: 236, endPoint y: 68, distance: 15.0
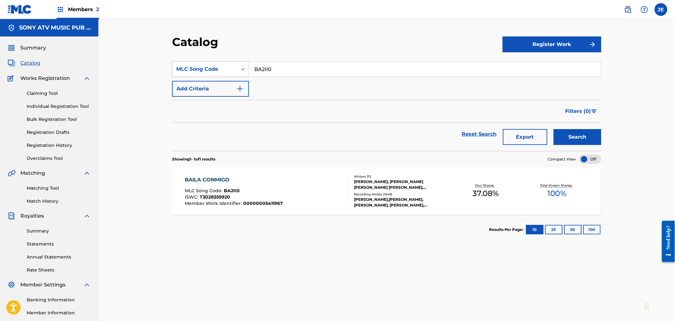
click at [208, 64] on div "SearchWithCriteria48ffb4f5-3003-4c45-b56e-b9a3ba28bddc MLC Song Code BA2II0" at bounding box center [386, 69] width 429 height 16
paste input "PA4NVZ"
type input "PA4NVZ"
click at [589, 137] on button "Search" at bounding box center [578, 137] width 48 height 16
click at [303, 186] on div "PLAYING GAMES (EXTENDED VERSION) MLC Song Code : PA4NVZ ISWC : T3244912601 Memb…" at bounding box center [266, 191] width 163 height 30
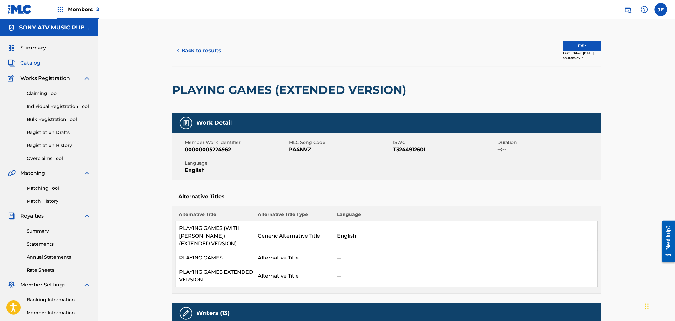
click at [199, 50] on button "< Back to results" at bounding box center [199, 51] width 54 height 16
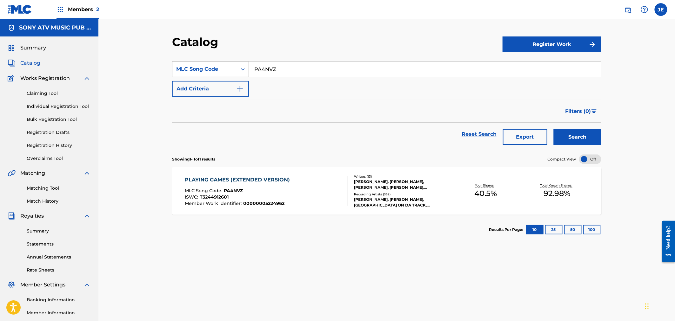
drag, startPoint x: 281, startPoint y: 66, endPoint x: 233, endPoint y: 65, distance: 48.3
click at [233, 63] on div "SearchWithCriteria48ffb4f5-3003-4c45-b56e-b9a3ba28bddc MLC Song Code PA4NVZ" at bounding box center [386, 69] width 429 height 16
paste input "UV"
click at [582, 139] on button "Search" at bounding box center [578, 137] width 48 height 16
drag, startPoint x: 287, startPoint y: 63, endPoint x: 228, endPoint y: 72, distance: 59.5
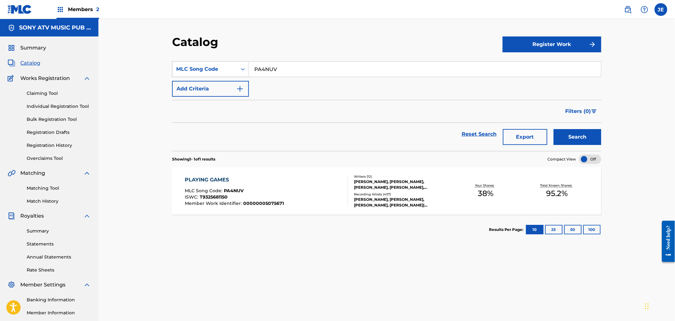
click at [229, 72] on div "SearchWithCriteria48ffb4f5-3003-4c45-b56e-b9a3ba28bddc MLC Song Code PA4NUV" at bounding box center [386, 69] width 429 height 16
paste input "FV8DUZ"
click at [573, 140] on button "Search" at bounding box center [578, 137] width 48 height 16
drag, startPoint x: 285, startPoint y: 64, endPoint x: 231, endPoint y: 59, distance: 54.2
click at [232, 59] on section "SearchWithCriteria48ffb4f5-3003-4c45-b56e-b9a3ba28bddc MLC Song Code FV8DUZ Add…" at bounding box center [386, 102] width 429 height 97
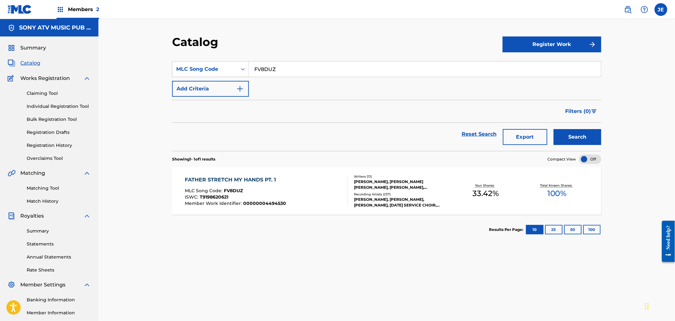
paste input "R4096L"
type input "R4096L"
click at [597, 144] on button "Search" at bounding box center [578, 137] width 48 height 16
click at [303, 192] on div "RUNAWAY MLC Song Code : R4096L ISWC : T9062385766 Member Work Identifier : 0000…" at bounding box center [266, 191] width 163 height 30
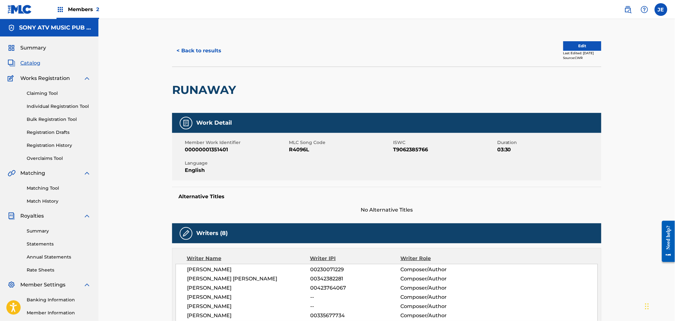
click at [196, 59] on div "< Back to results Edit Last Edited: August 05, 2025 Source: CWR" at bounding box center [386, 51] width 429 height 32
click at [195, 52] on button "< Back to results" at bounding box center [199, 51] width 54 height 16
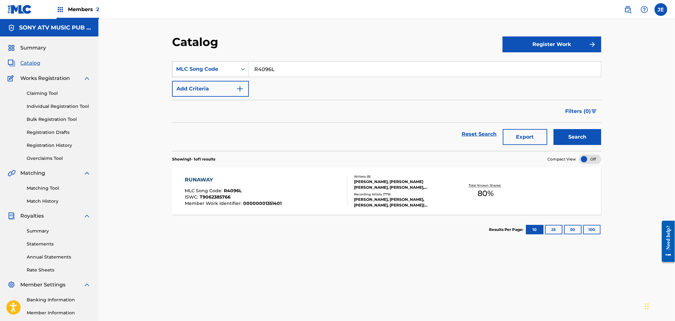
drag, startPoint x: 290, startPoint y: 71, endPoint x: 221, endPoint y: 63, distance: 69.7
click at [226, 63] on div "SearchWithCriteria48ffb4f5-3003-4c45-b56e-b9a3ba28bddc MLC Song Code R4096L" at bounding box center [386, 69] width 429 height 16
paste input "TVCV05"
type input "TVCV05"
click at [558, 133] on button "Search" at bounding box center [578, 137] width 48 height 16
